Goal: Navigation & Orientation: Find specific page/section

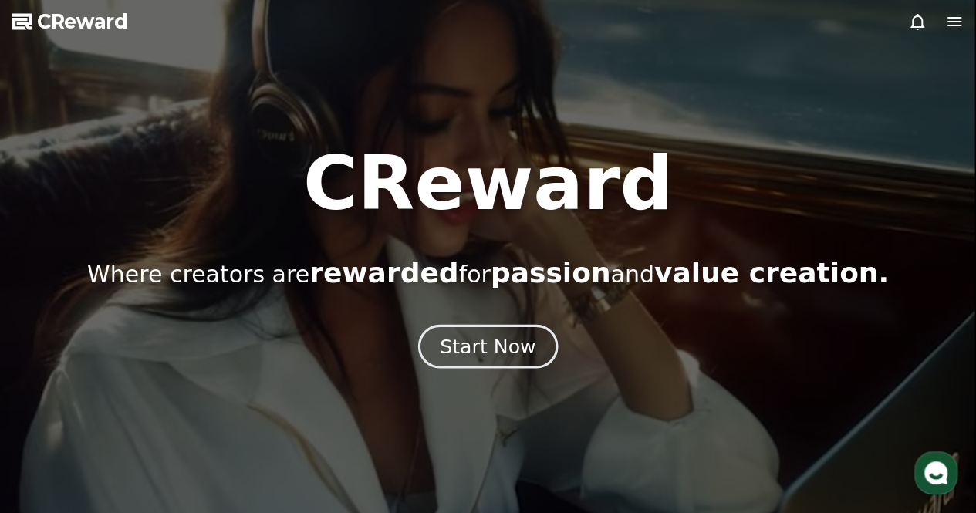
click at [493, 352] on div "Start Now" at bounding box center [488, 346] width 96 height 26
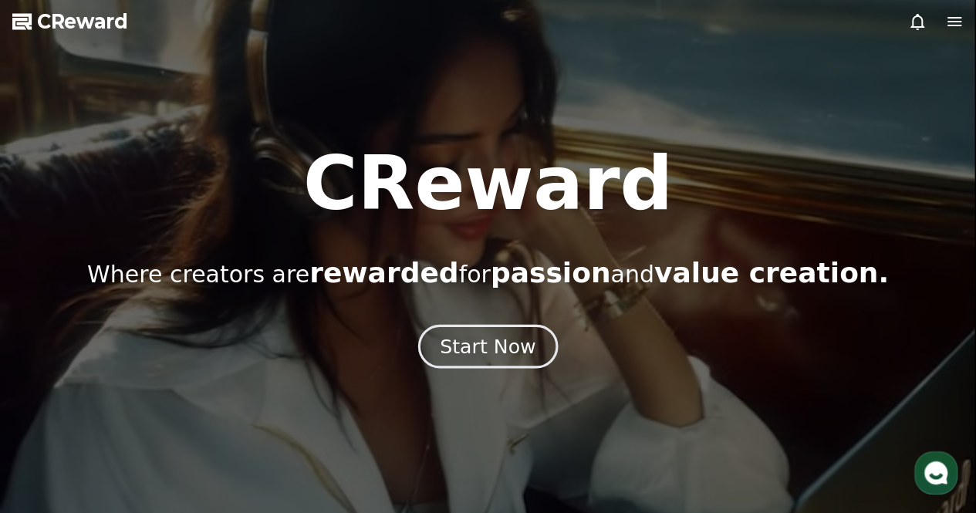
click at [510, 345] on div "Start Now" at bounding box center [488, 346] width 96 height 26
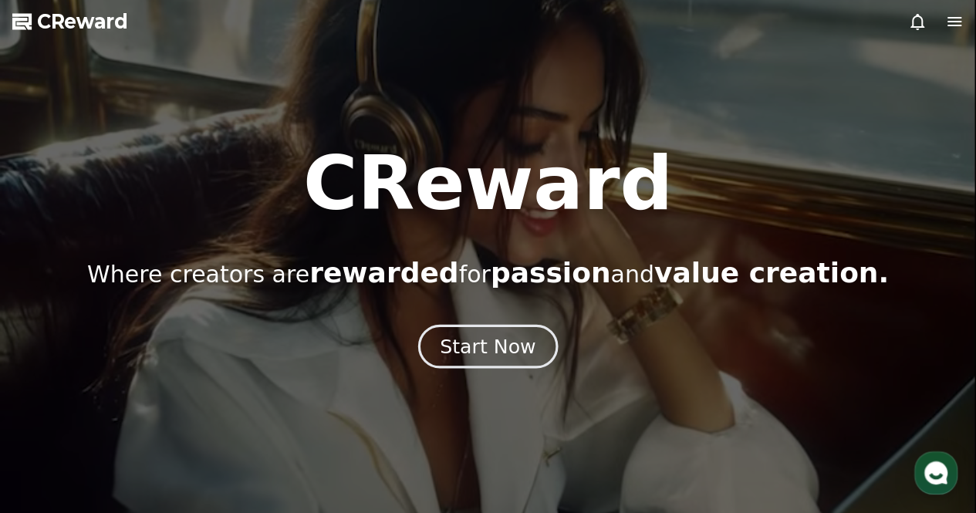
click at [480, 329] on button "Start Now" at bounding box center [488, 346] width 140 height 44
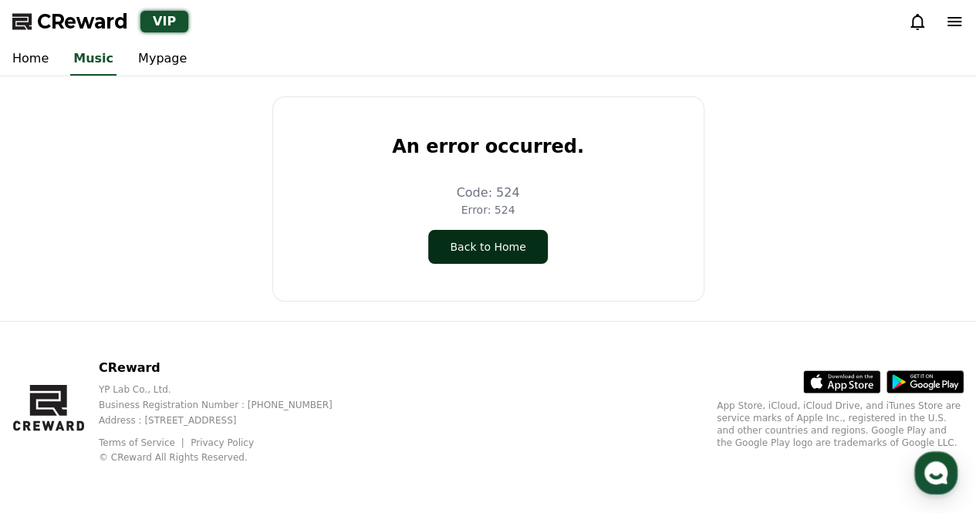
click at [471, 260] on button "Back to Home" at bounding box center [487, 247] width 119 height 34
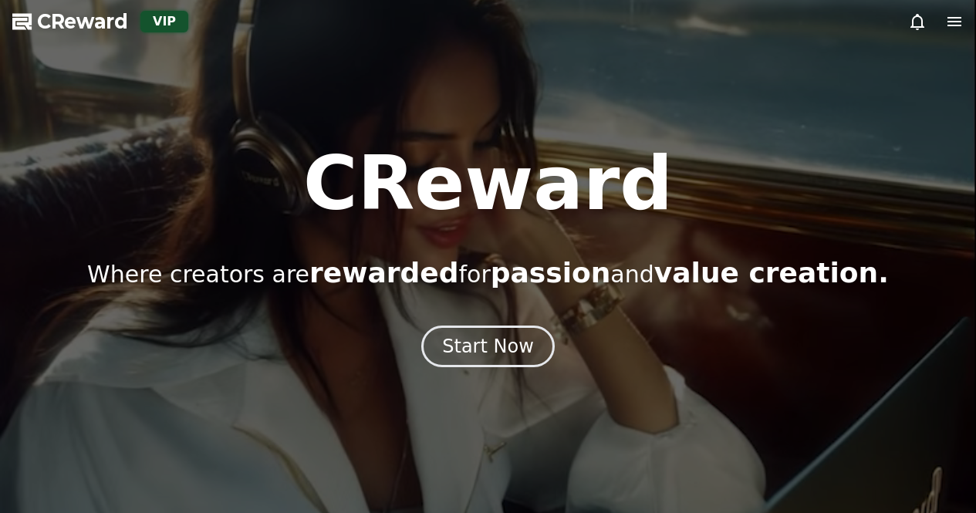
click at [469, 363] on button "Start Now" at bounding box center [487, 346] width 133 height 42
